Goal: Find specific page/section: Find specific page/section

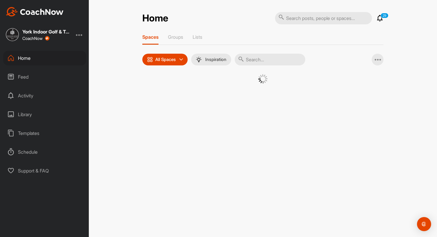
click at [300, 16] on input "text" at bounding box center [323, 18] width 97 height 12
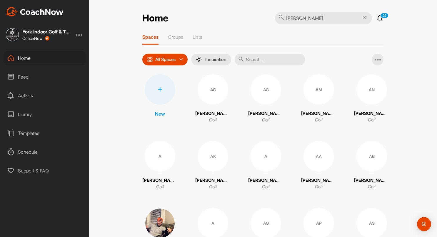
type input "[PERSON_NAME]"
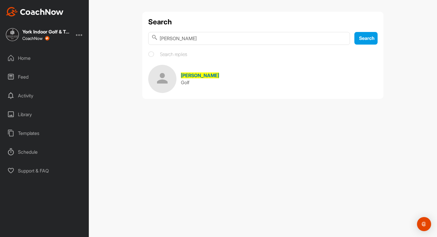
click at [244, 79] on link "[PERSON_NAME] Golf" at bounding box center [262, 79] width 229 height 28
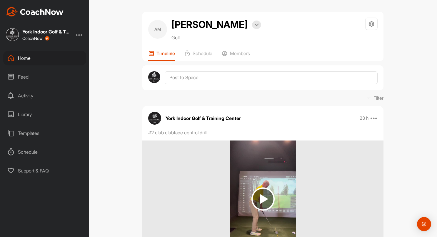
click at [251, 56] on div "Timeline Schedule Members" at bounding box center [262, 56] width 229 height 11
click at [248, 54] on p "Members" at bounding box center [240, 54] width 20 height 6
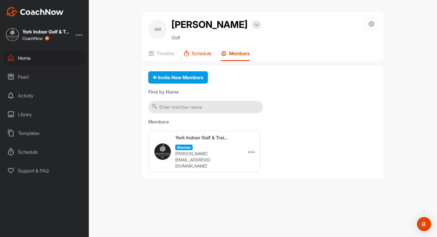
click at [210, 52] on p "Schedule" at bounding box center [202, 54] width 20 height 6
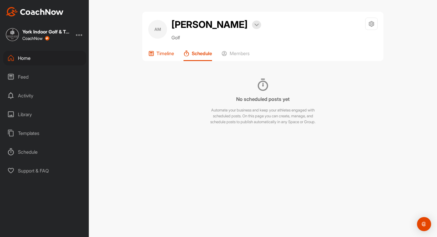
click at [165, 56] on div "Timeline" at bounding box center [161, 56] width 26 height 11
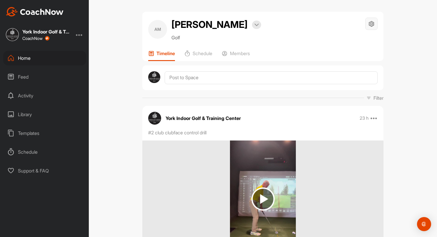
click at [368, 24] on icon at bounding box center [371, 24] width 7 height 7
click at [243, 55] on p "Members" at bounding box center [240, 54] width 20 height 6
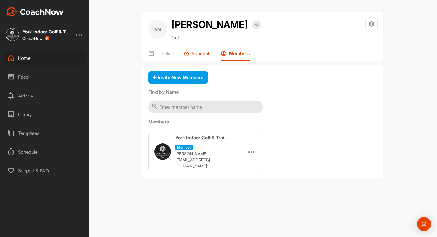
click at [211, 55] on p "Schedule" at bounding box center [202, 54] width 20 height 6
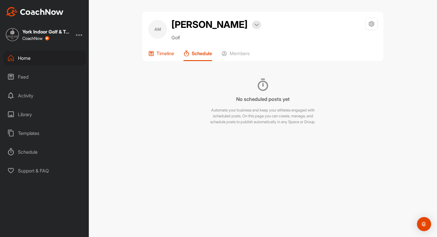
click at [167, 51] on p "Timeline" at bounding box center [165, 54] width 18 height 6
click at [39, 12] on img at bounding box center [35, 11] width 58 height 9
